Goal: Communication & Community: Answer question/provide support

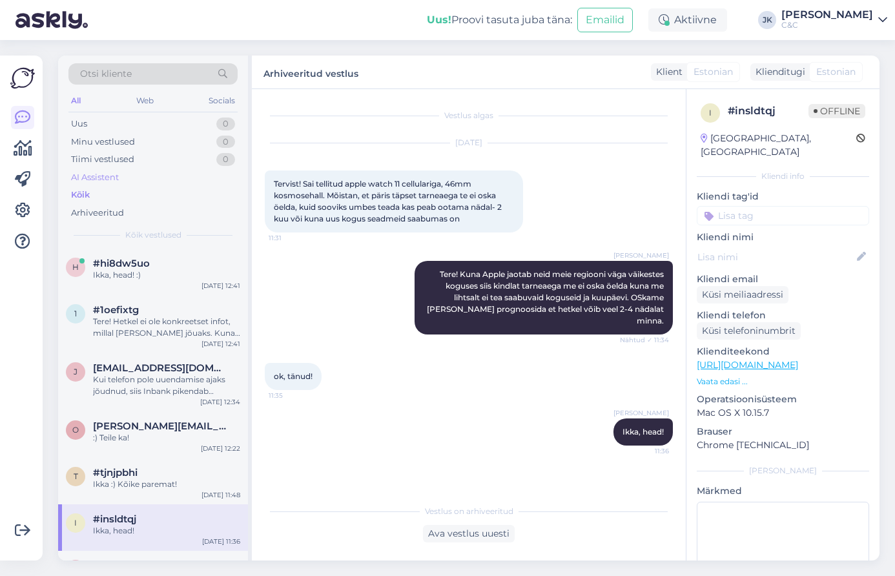
click at [112, 169] on div "AI Assistent" at bounding box center [152, 178] width 169 height 18
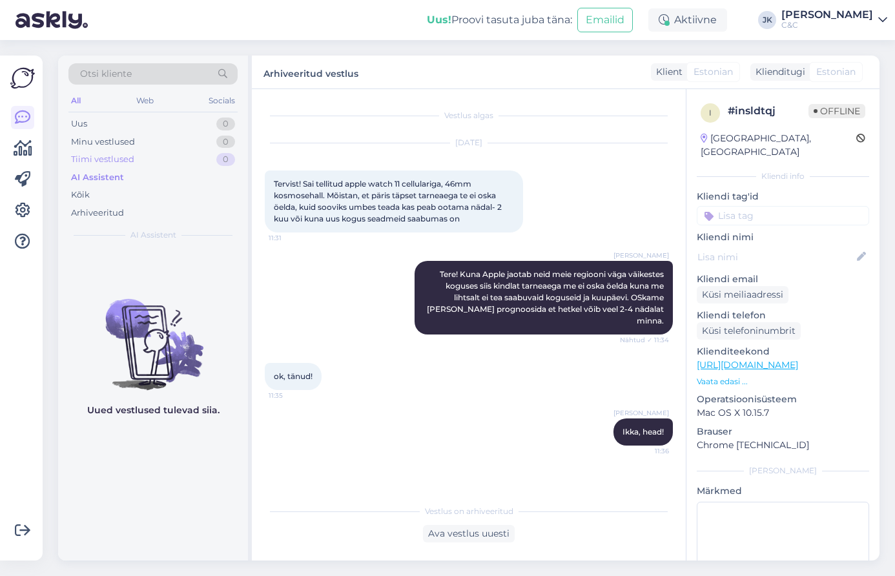
click at [114, 162] on div "Tiimi vestlused" at bounding box center [102, 159] width 63 height 13
click at [107, 191] on div "Kõik" at bounding box center [152, 195] width 169 height 18
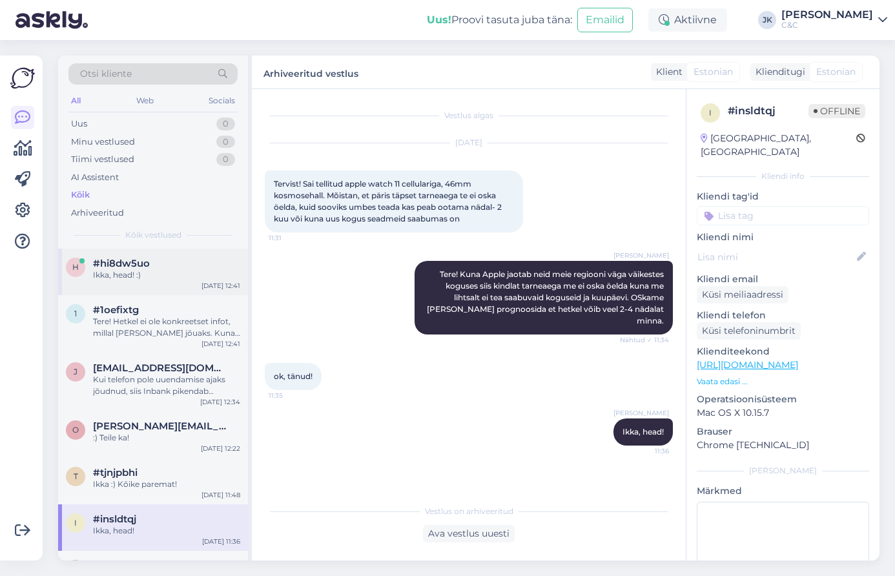
click at [111, 269] on div "Ikka, head! :)" at bounding box center [166, 275] width 147 height 12
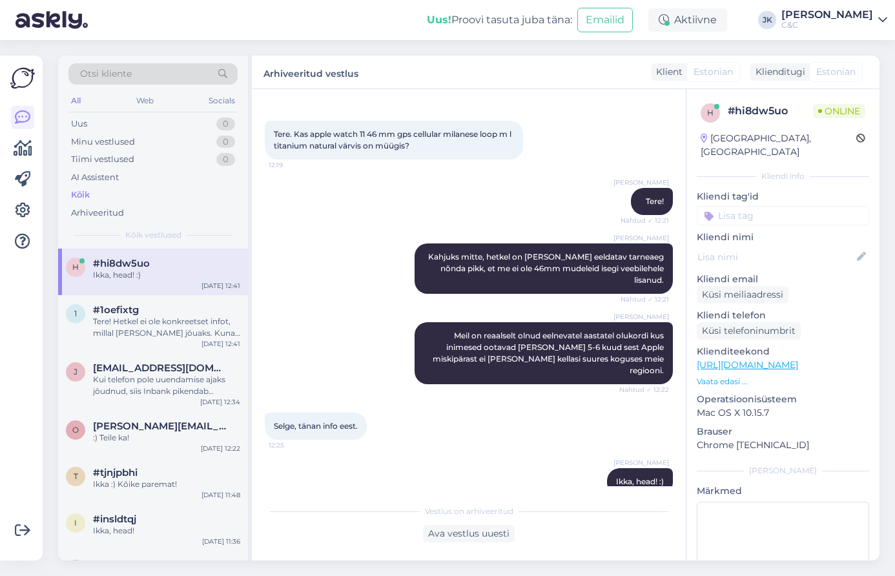
click at [337, 413] on div "Selge, tänan info eest. 12:25" at bounding box center [316, 426] width 102 height 27
click at [10, 384] on div at bounding box center [22, 308] width 25 height 485
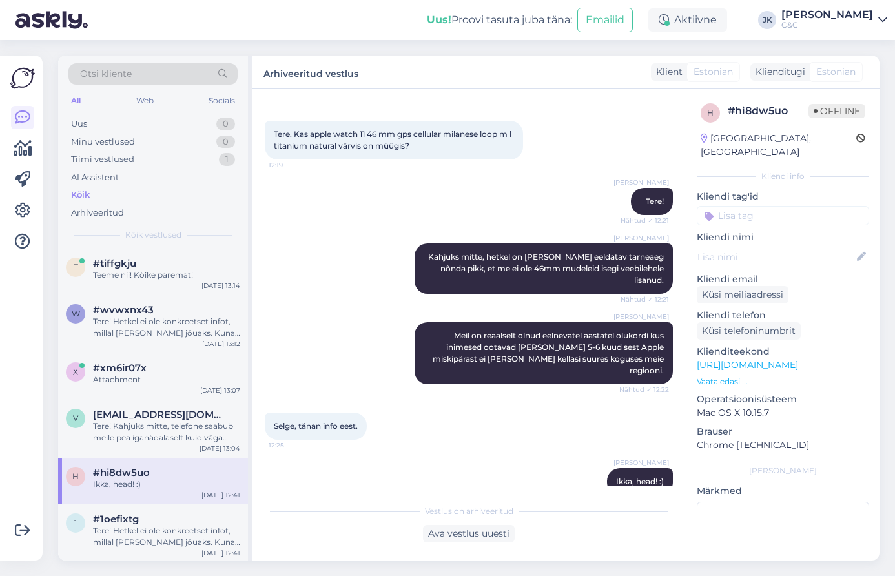
click at [170, 242] on div "Otsi kliente All Web Socials Uus 0 Minu vestlused 0 Tiimi vestlused 1 AI Assist…" at bounding box center [153, 152] width 190 height 193
click at [170, 264] on div "#tiffgkju" at bounding box center [166, 264] width 147 height 12
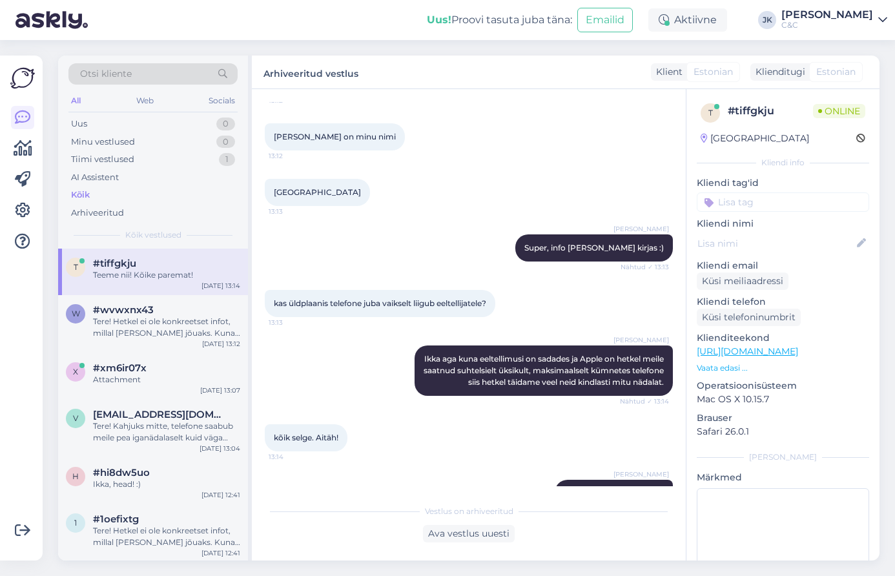
click at [360, 410] on div "kõik selge. Aitäh! 13:14" at bounding box center [469, 438] width 408 height 56
click at [344, 340] on div "[PERSON_NAME] aga kuna eeltellimusi on sadades ja Apple on hetkel meile saatnud…" at bounding box center [469, 370] width 408 height 79
click at [127, 333] on div "Tere! Hetkel ei ole konkreetset infot, millal [PERSON_NAME] jõuaks. Kuna eeltel…" at bounding box center [166, 327] width 147 height 23
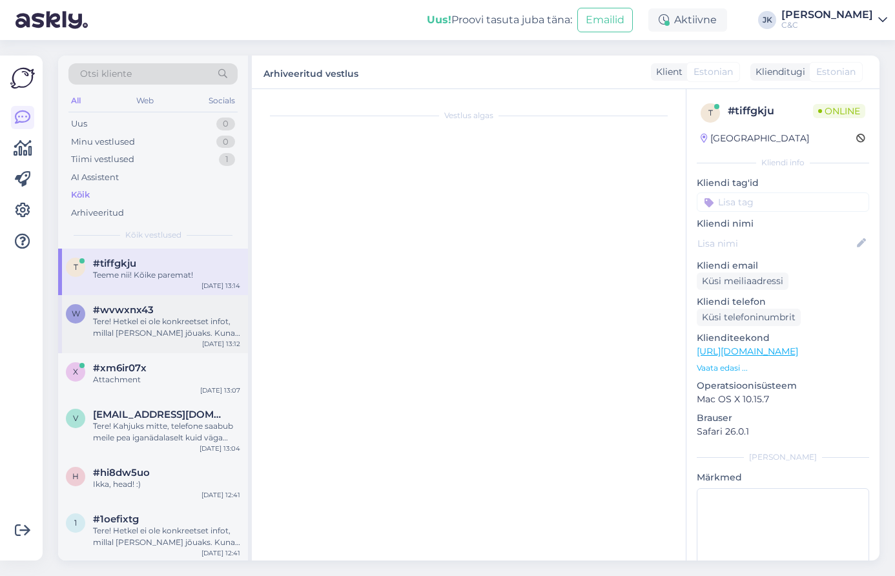
scroll to position [0, 0]
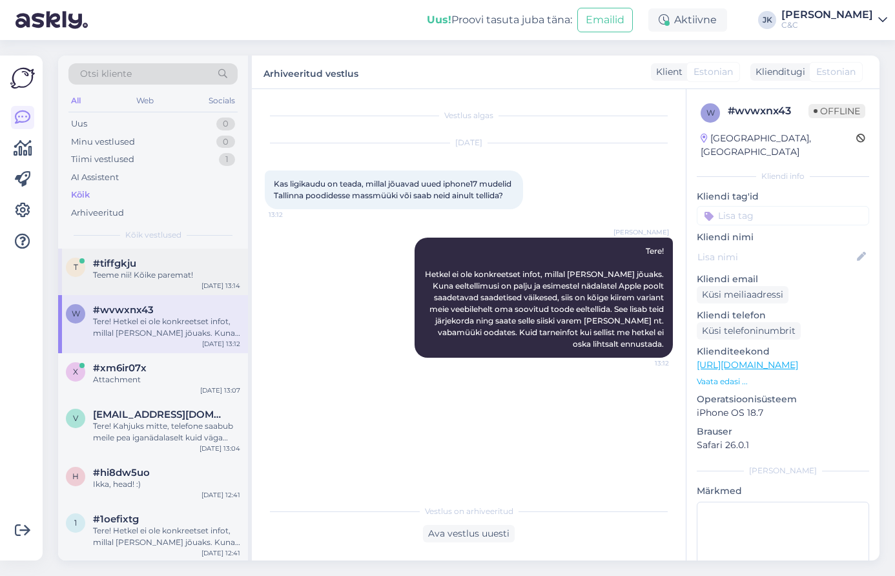
click at [109, 264] on span "#tiffgkju" at bounding box center [114, 264] width 43 height 12
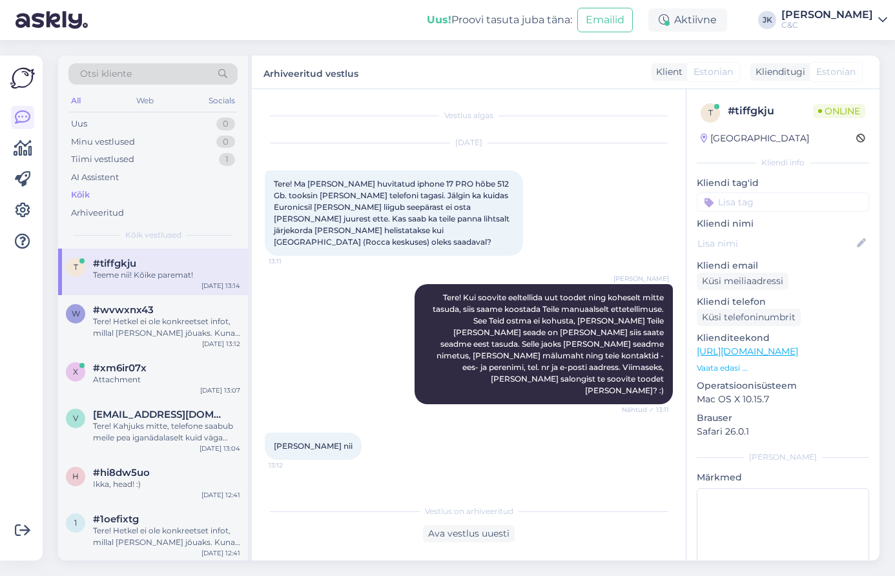
scroll to position [532, 0]
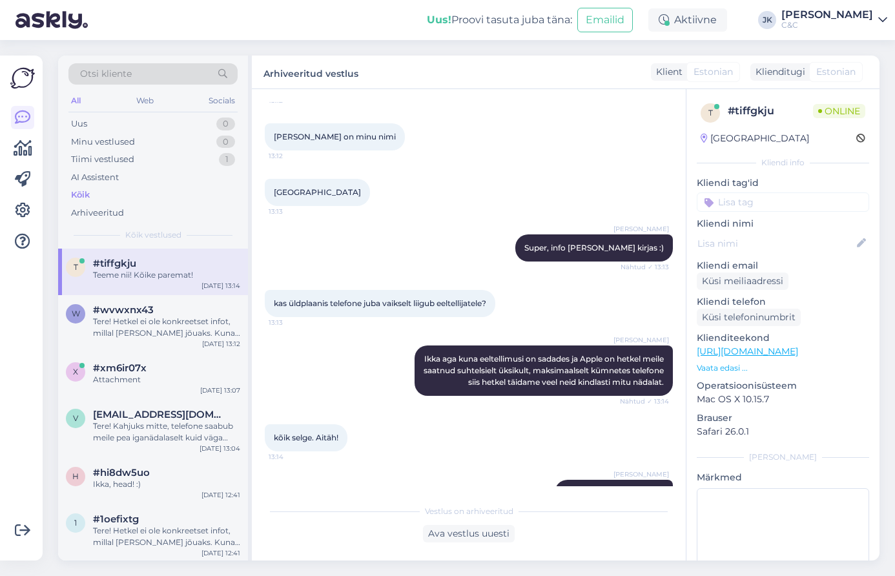
click at [123, 190] on div "Kõik" at bounding box center [152, 195] width 169 height 18
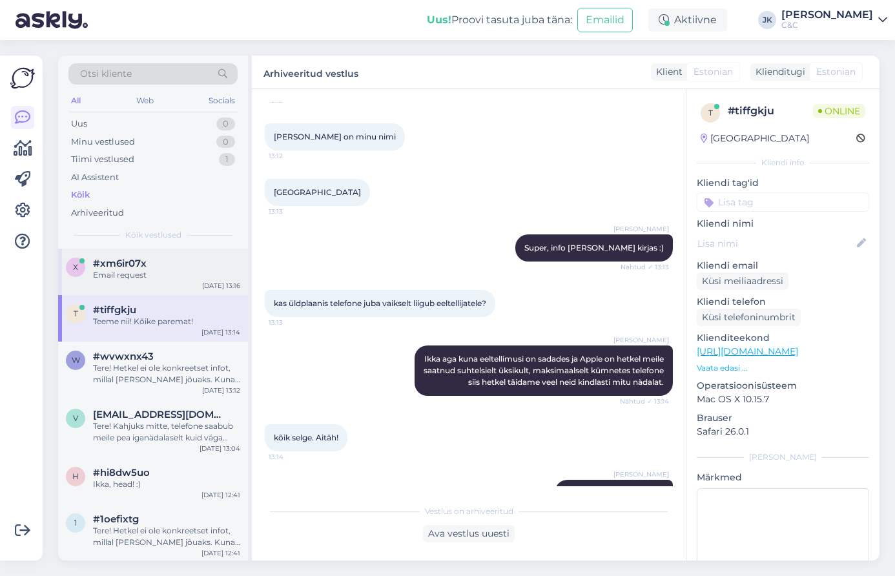
click at [163, 267] on div "#xm6ir07x" at bounding box center [166, 264] width 147 height 12
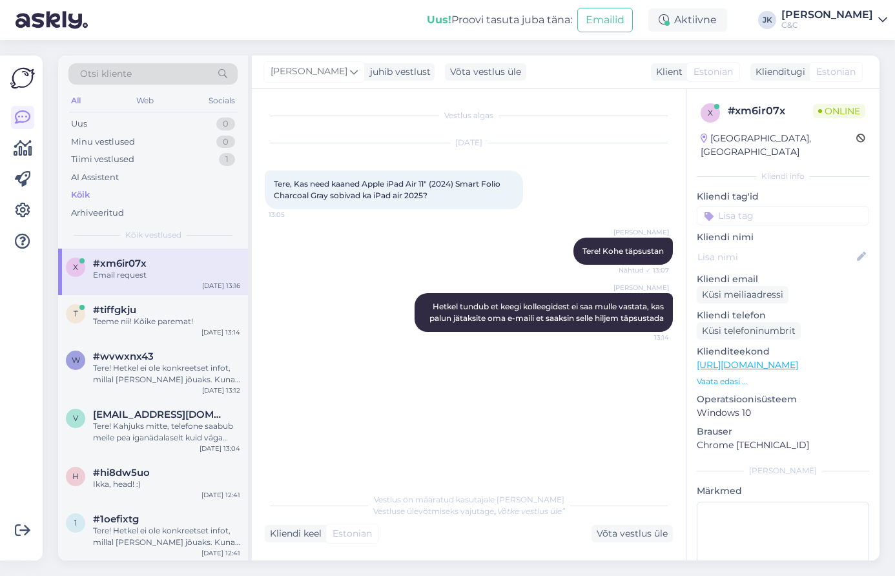
click at [432, 347] on div "Vestlus algas [DATE] Tere, Kas need kaaned Apple iPad Air 11" (2024) Smart Foli…" at bounding box center [475, 288] width 420 height 373
click at [91, 189] on div "Kõik" at bounding box center [152, 195] width 169 height 18
click at [523, 382] on div "Vestlus algas [DATE] Tere, Kas need kaaned Apple iPad Air 11" (2024) Smart Foli…" at bounding box center [475, 288] width 420 height 373
click at [297, 269] on div "[PERSON_NAME] Tere! Kohe täpsustan Nähtud ✓ 13:07" at bounding box center [469, 252] width 408 height 56
click at [386, 276] on div "[PERSON_NAME] Tere! Kohe täpsustan Nähtud ✓ 13:07" at bounding box center [469, 252] width 408 height 56
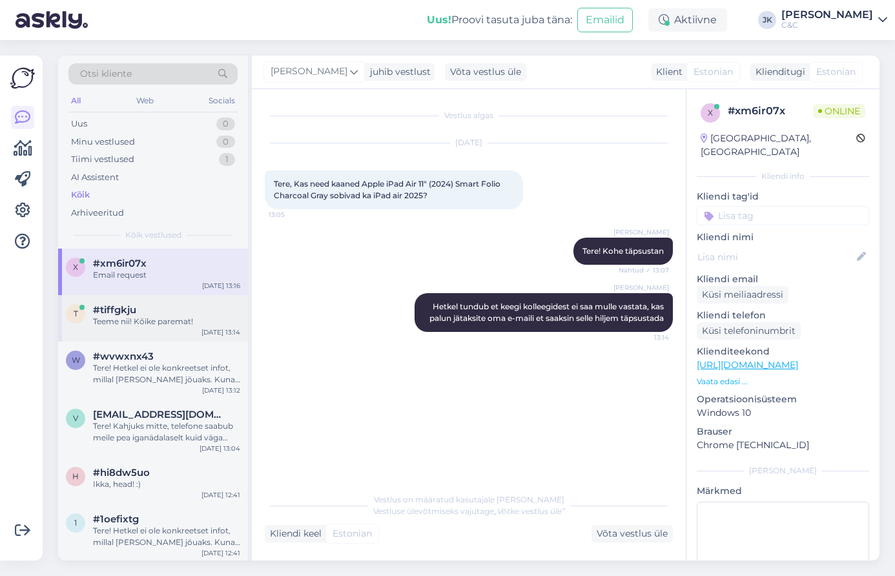
click at [132, 301] on div "t #tiffgkju Teeme nii! Kõike paremat! [DATE] 13:14" at bounding box center [153, 318] width 190 height 47
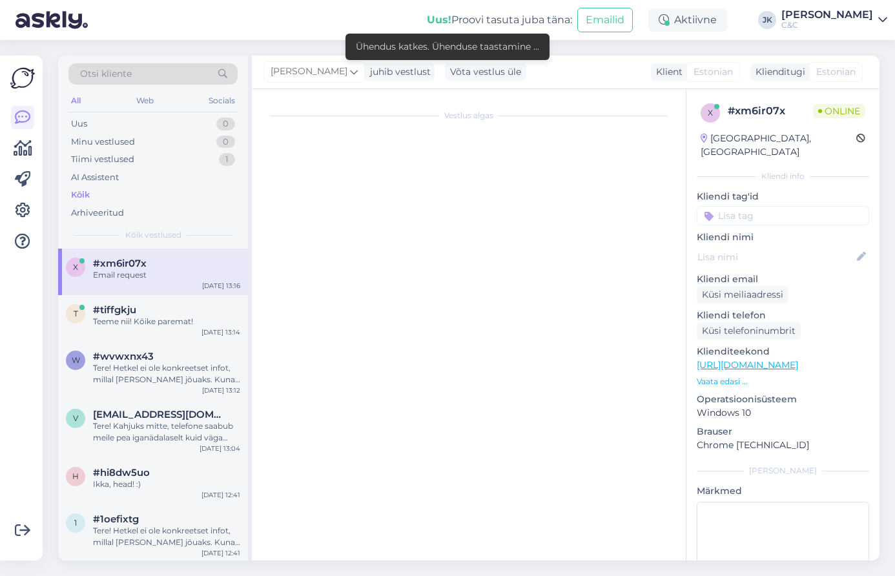
click at [152, 269] on div "Email request" at bounding box center [166, 275] width 147 height 12
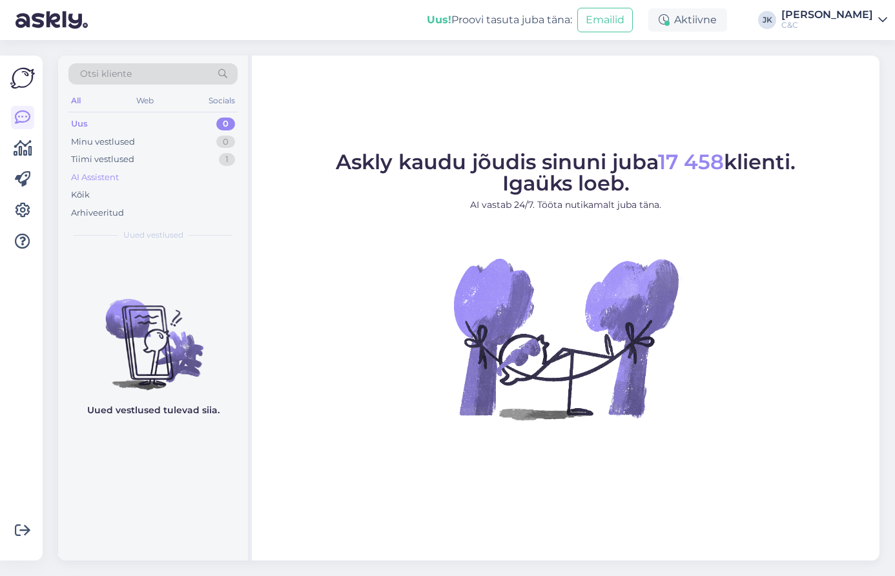
click at [92, 177] on div "AI Assistent" at bounding box center [95, 177] width 48 height 13
click at [109, 156] on div "Tiimi vestlused" at bounding box center [102, 159] width 63 height 13
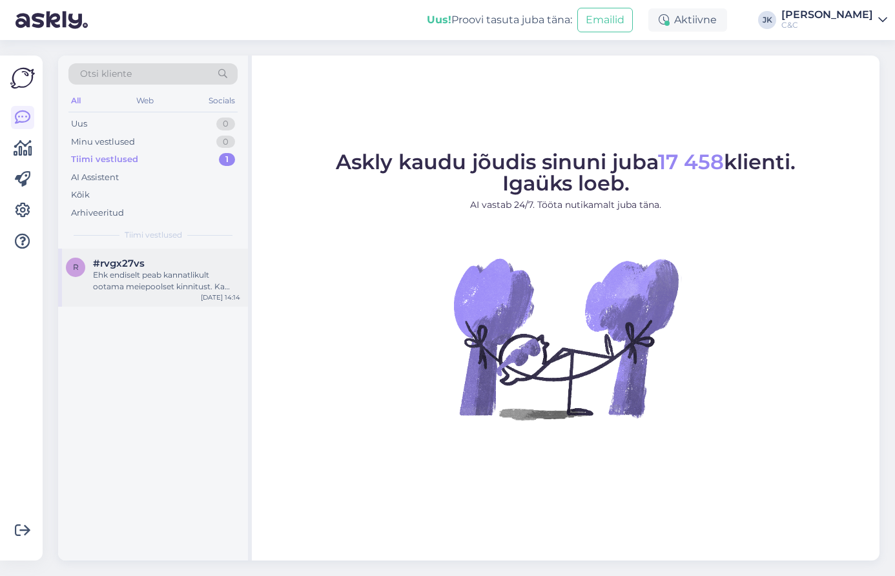
click at [161, 258] on div "#rvgx27vs" at bounding box center [166, 264] width 147 height 12
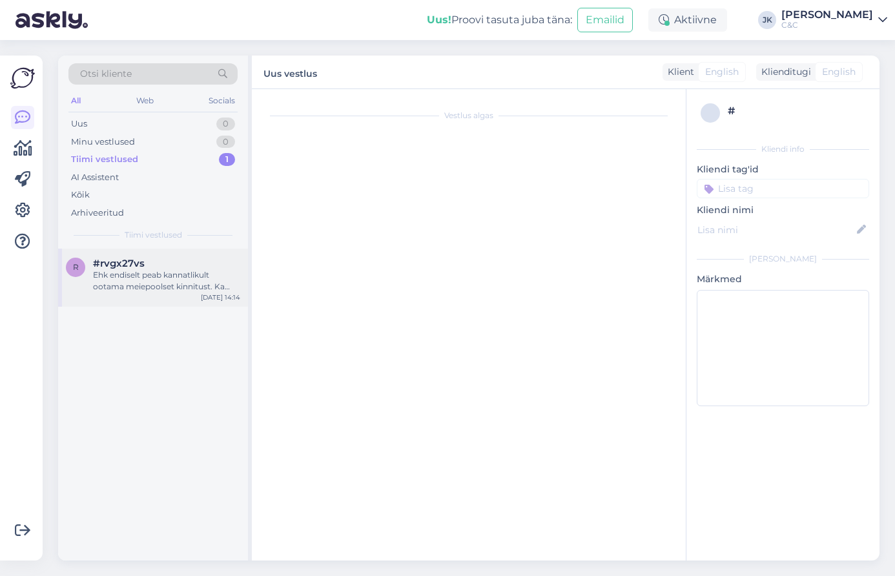
scroll to position [763, 0]
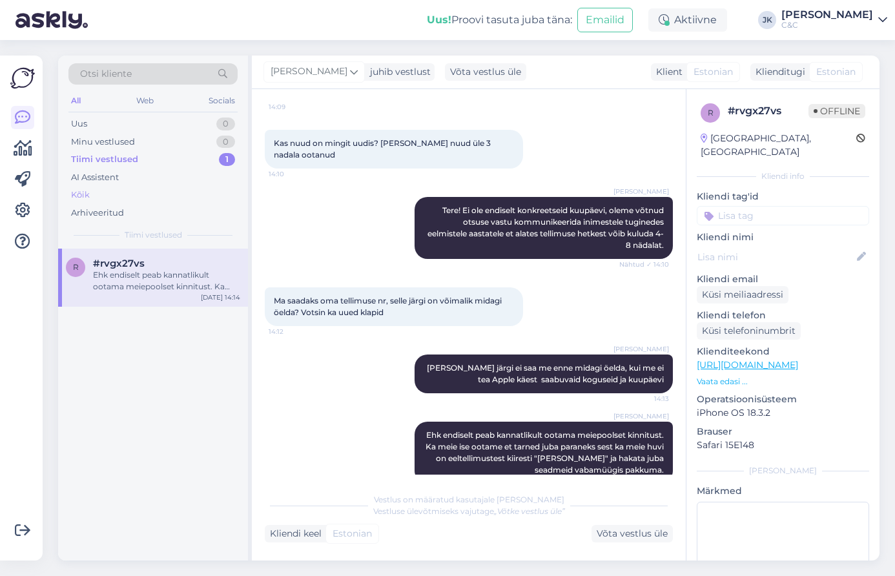
click at [165, 191] on div "Kõik" at bounding box center [152, 195] width 169 height 18
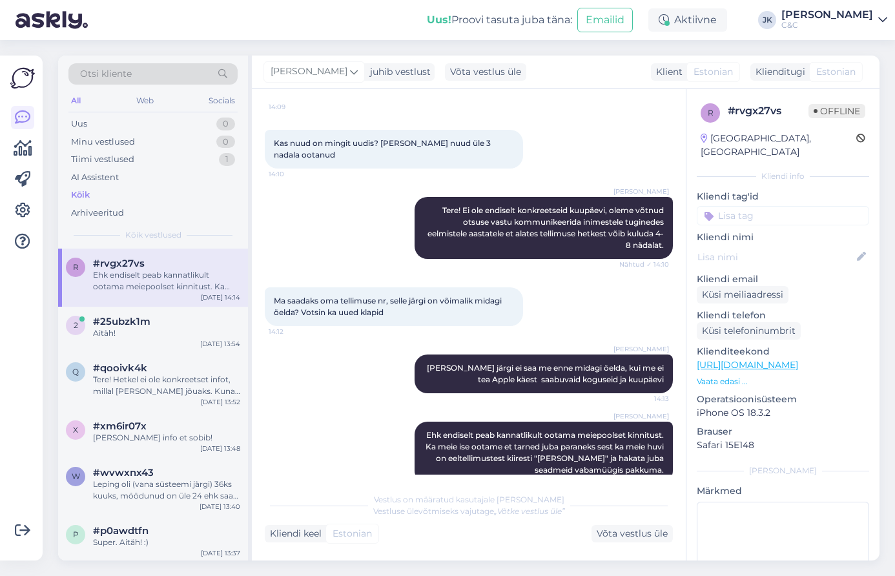
click at [358, 441] on div "Ross Ehk endiselt peab kannatlikult ootama meiepoolset kinnitust. Ka meie ise o…" at bounding box center [469, 453] width 408 height 90
click at [151, 335] on div "Aitäh!" at bounding box center [166, 334] width 147 height 12
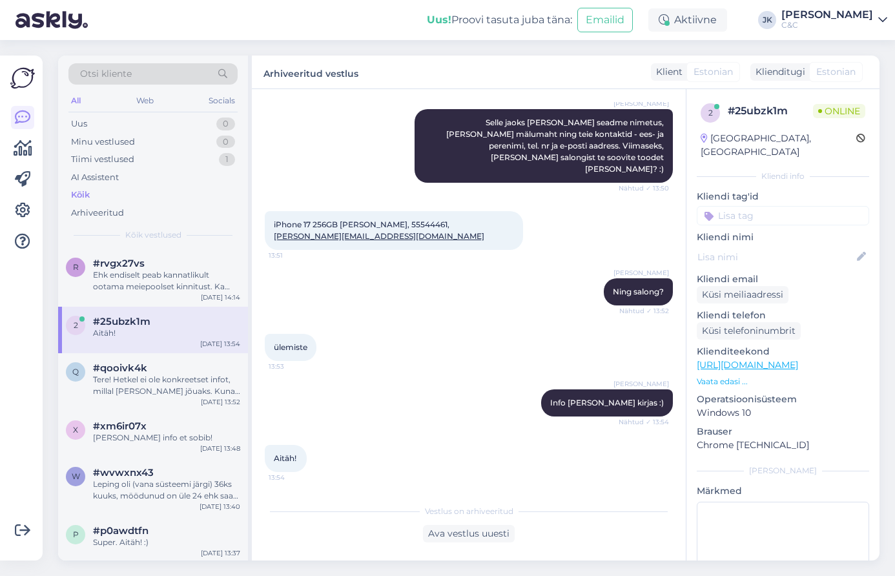
scroll to position [585, 0]
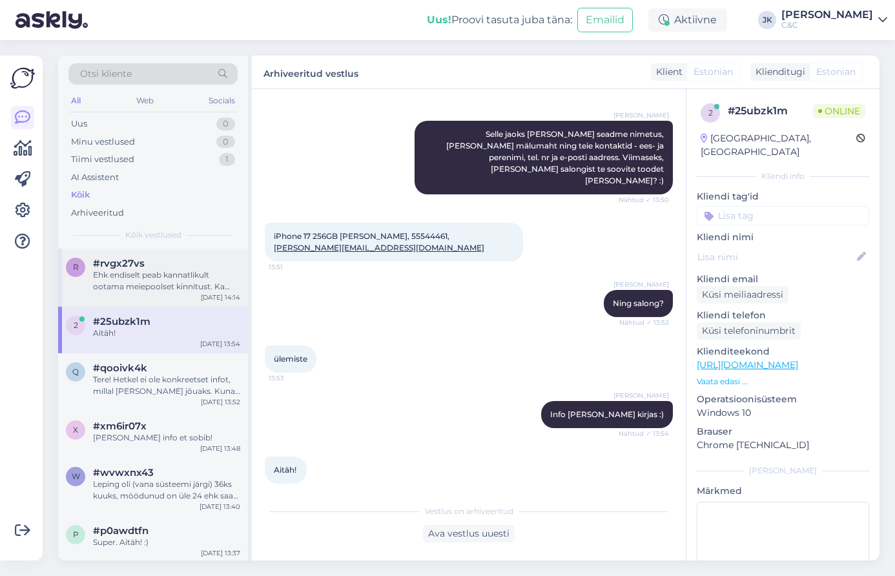
click at [168, 287] on div "Ehk endiselt peab kannatlikult ootama meiepoolset kinnitust. Ka meie ise ootame…" at bounding box center [166, 280] width 147 height 23
